Goal: Share content

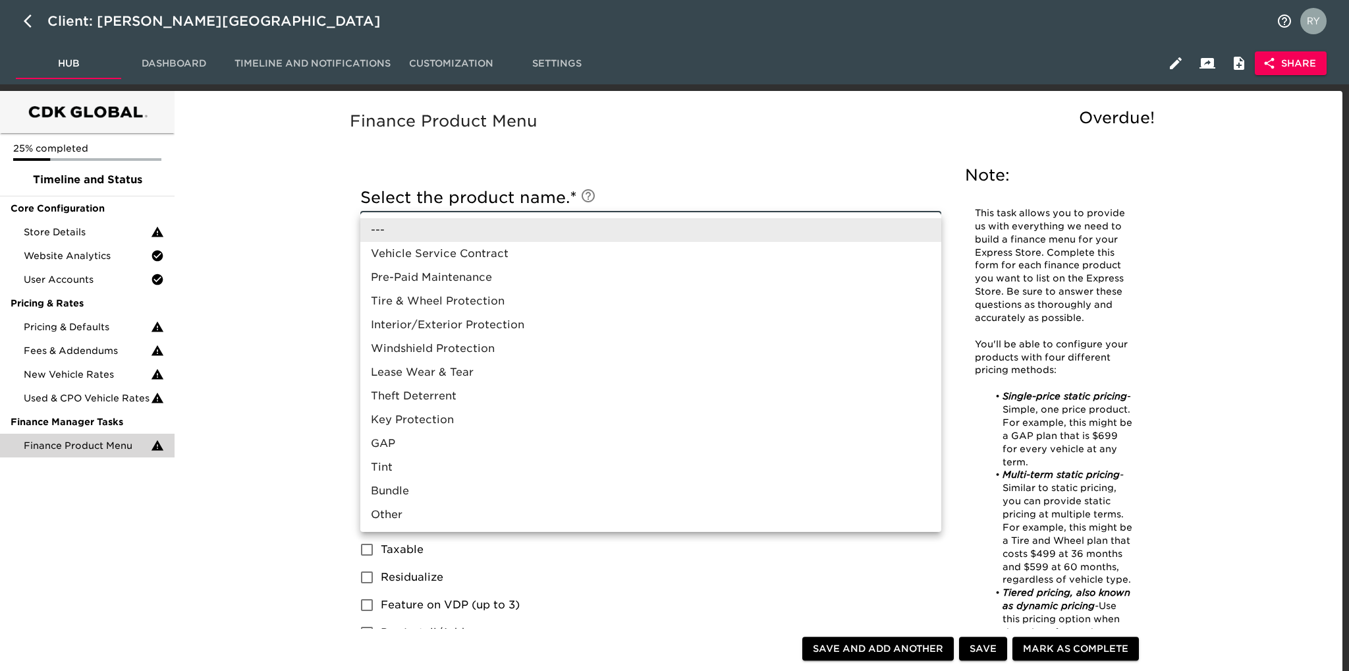
click at [1276, 65] on div at bounding box center [674, 335] width 1349 height 671
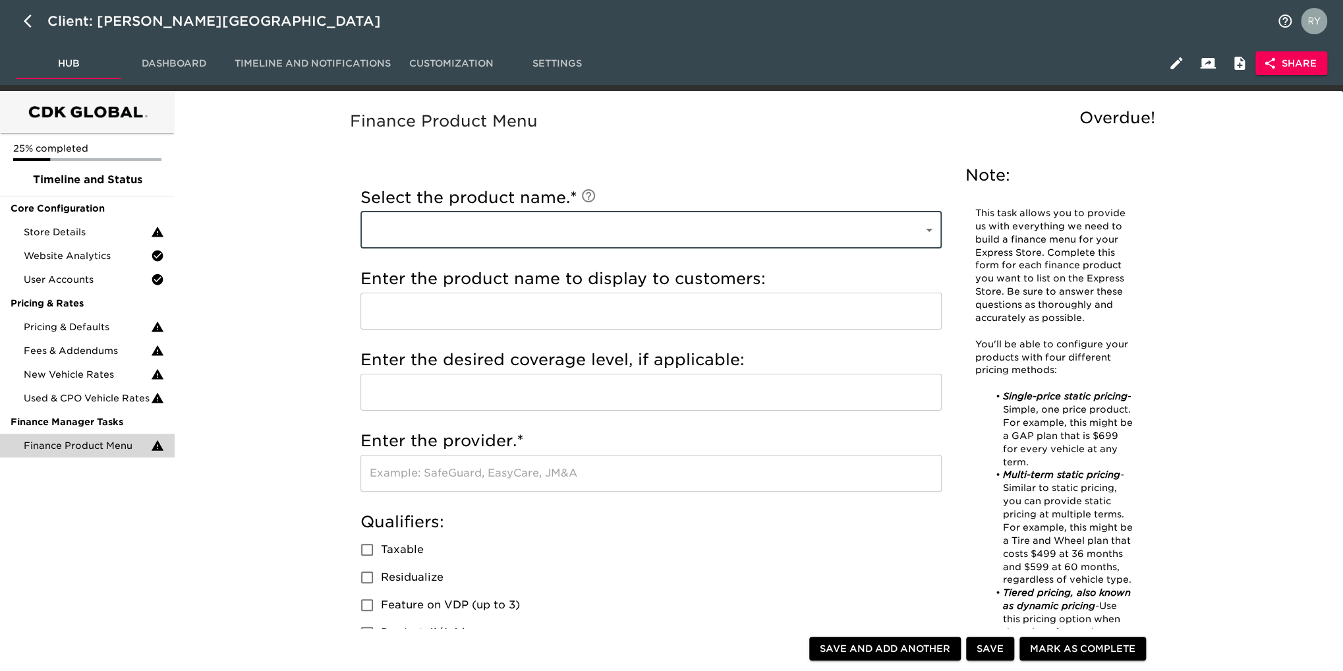
click at [1287, 61] on span "Share" at bounding box center [1291, 63] width 51 height 16
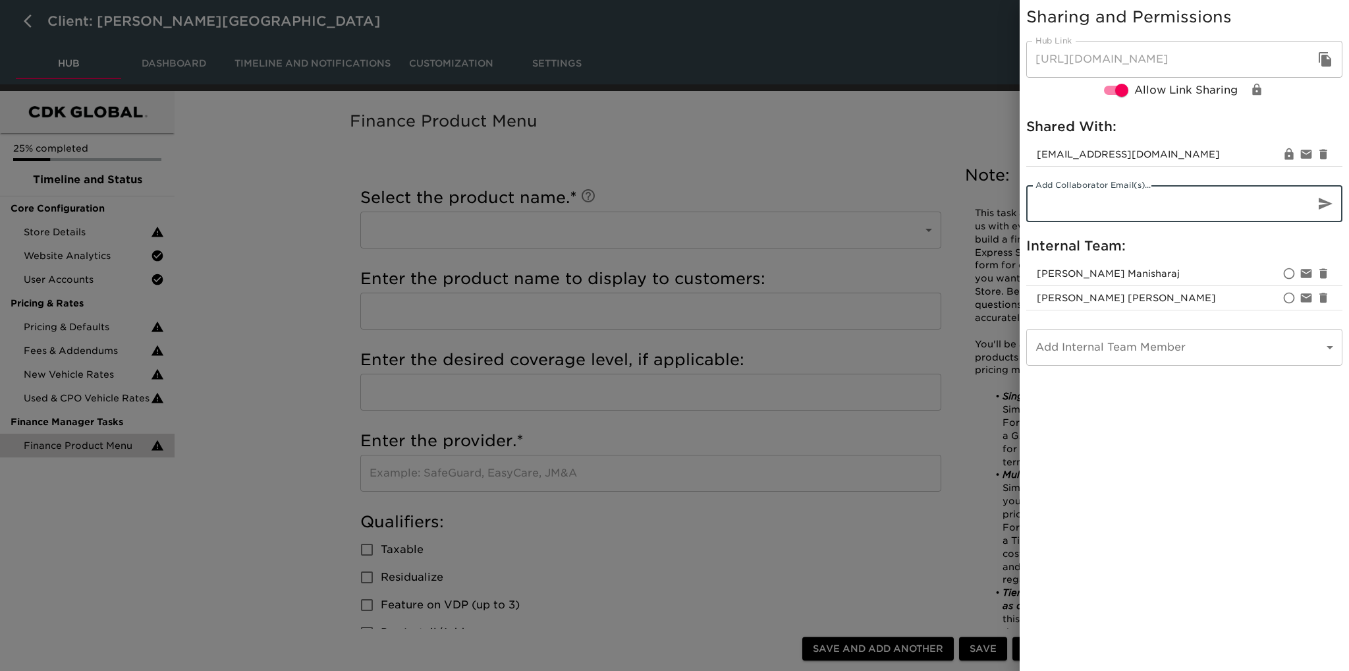
paste input "[EMAIL_ADDRESS][DOMAIN_NAME]"
type input "[EMAIL_ADDRESS][DOMAIN_NAME]"
click at [1329, 201] on icon "button" at bounding box center [1326, 204] width 16 height 16
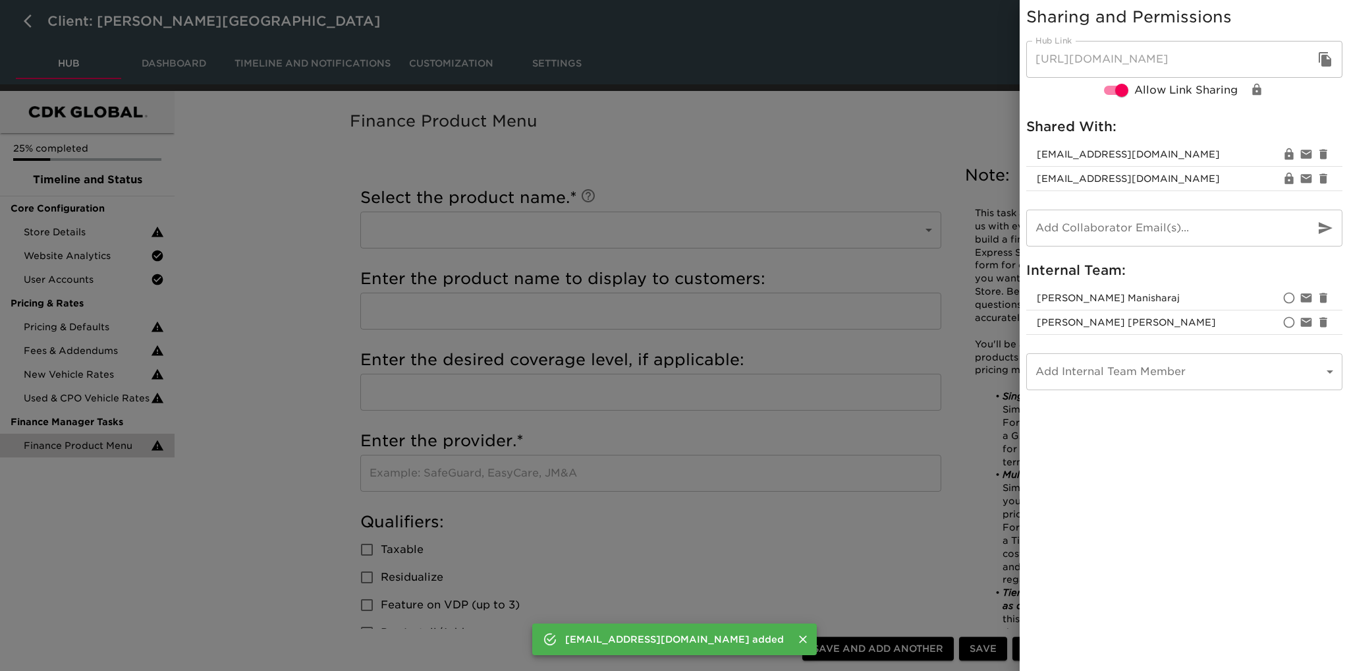
click at [841, 140] on div at bounding box center [674, 335] width 1349 height 671
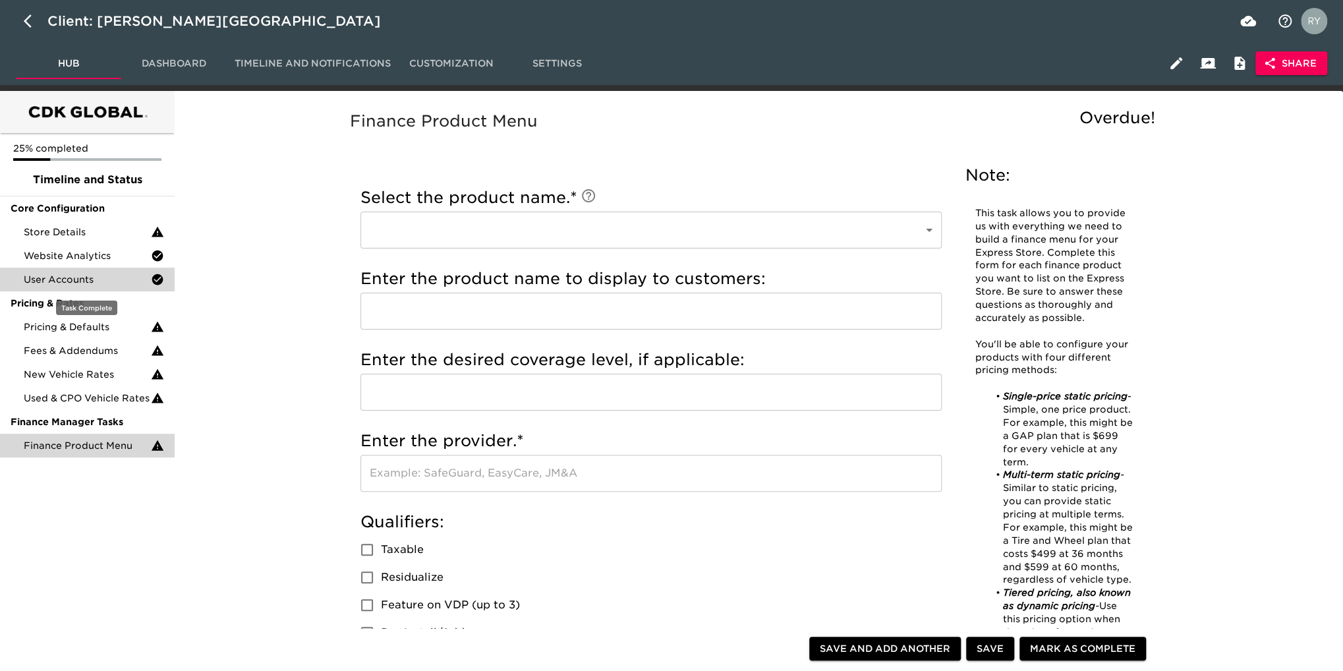
click at [115, 280] on span "User Accounts" at bounding box center [87, 279] width 127 height 13
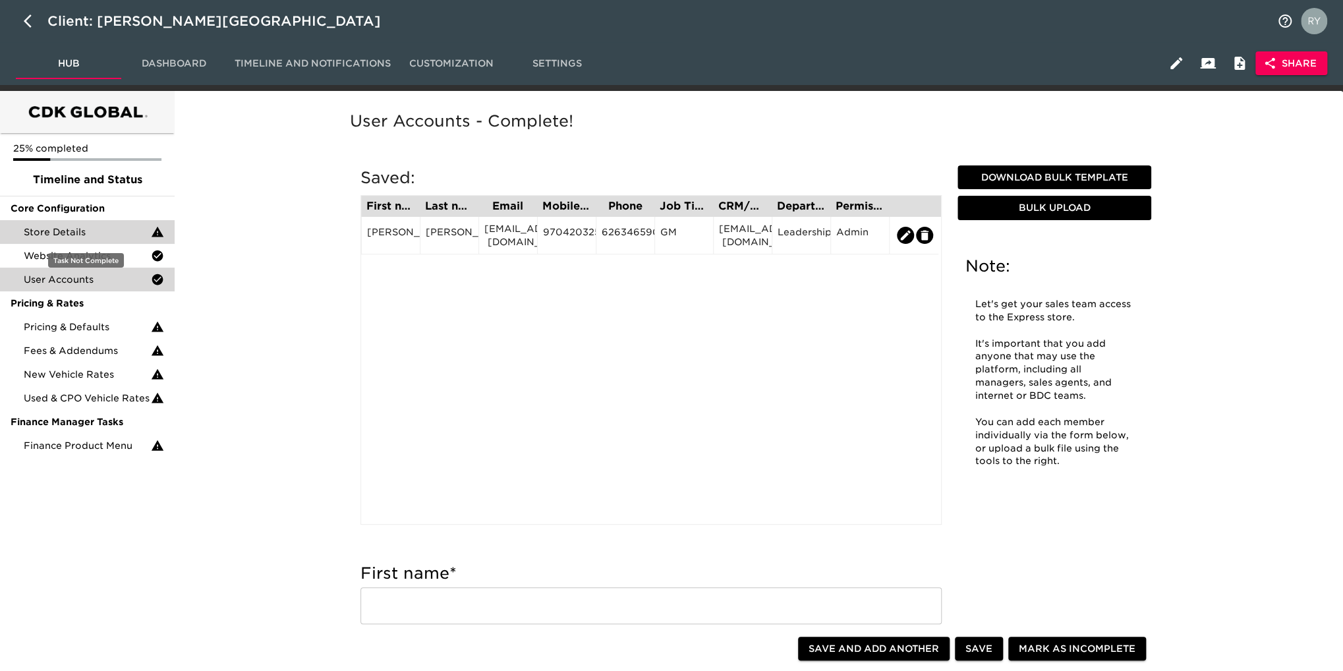
click at [99, 231] on span "Store Details" at bounding box center [87, 231] width 127 height 13
